Goal: Register for event/course

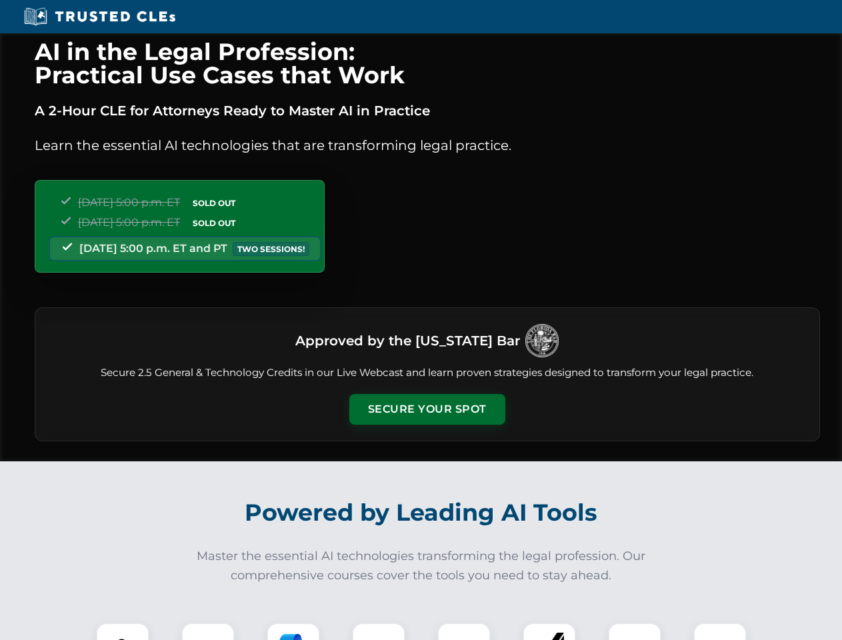
click at [426, 409] on button "Secure Your Spot" at bounding box center [427, 409] width 156 height 31
click at [123, 631] on img at bounding box center [122, 649] width 39 height 39
click at [208, 631] on div at bounding box center [207, 648] width 53 height 53
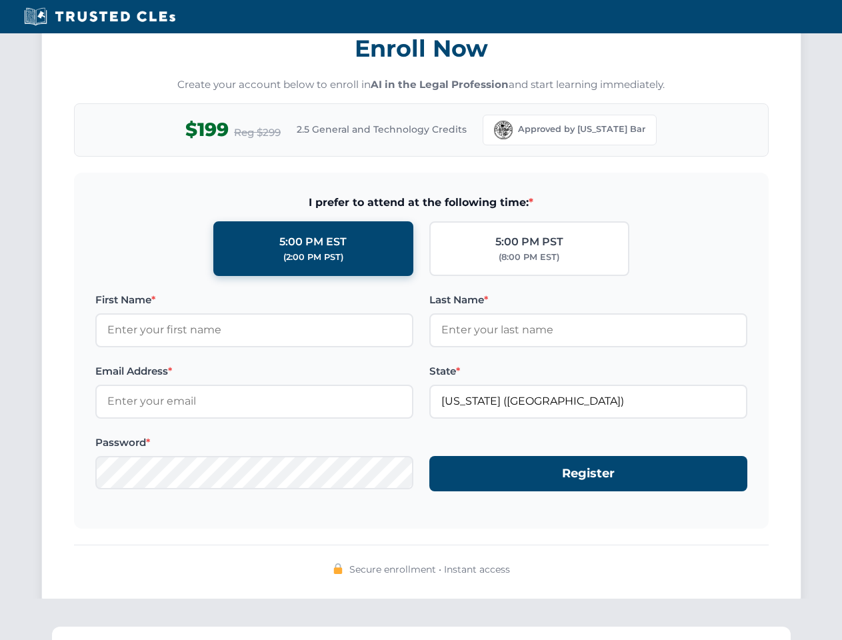
scroll to position [1308, 0]
